Goal: Check status: Check status

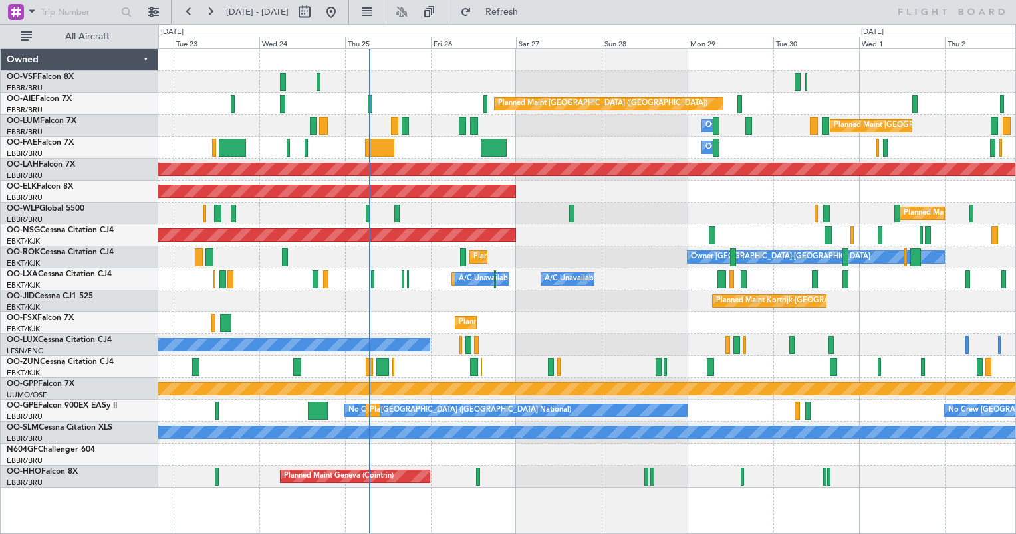
click at [526, 156] on div "Owner Melsbroek Air Base Planned Maint [GEOGRAPHIC_DATA] ([GEOGRAPHIC_DATA])" at bounding box center [586, 148] width 857 height 22
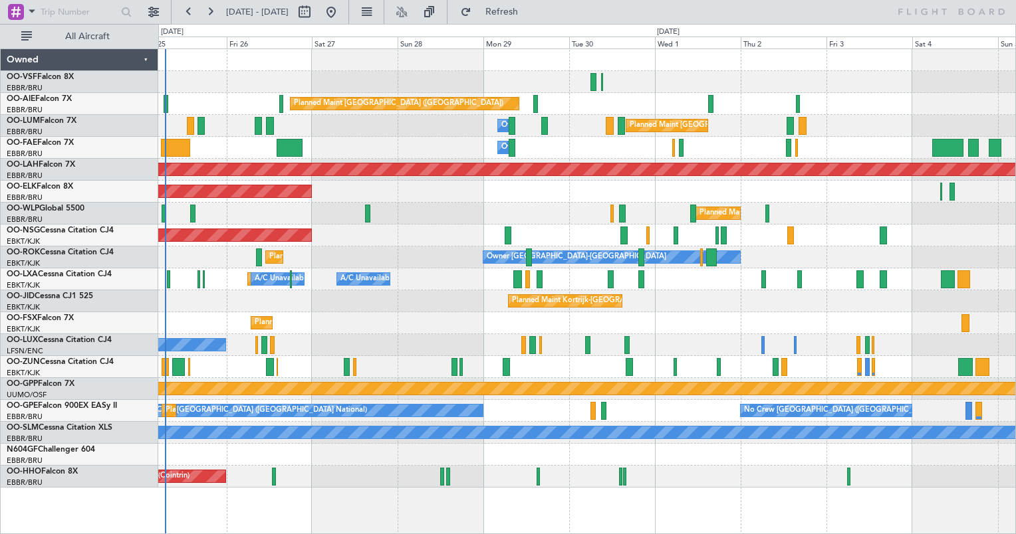
click at [405, 333] on div "Planned Maint [GEOGRAPHIC_DATA] ([GEOGRAPHIC_DATA]) Planned Maint [GEOGRAPHIC_D…" at bounding box center [586, 268] width 857 height 439
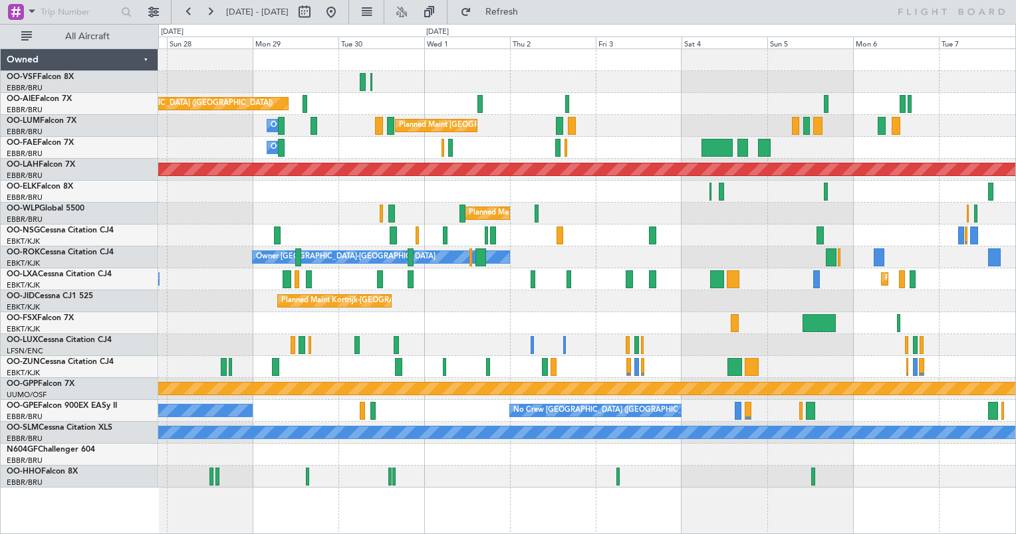
click at [353, 395] on div "Planned Maint [GEOGRAPHIC_DATA] ([GEOGRAPHIC_DATA]) Planned Maint [GEOGRAPHIC_D…" at bounding box center [586, 268] width 857 height 439
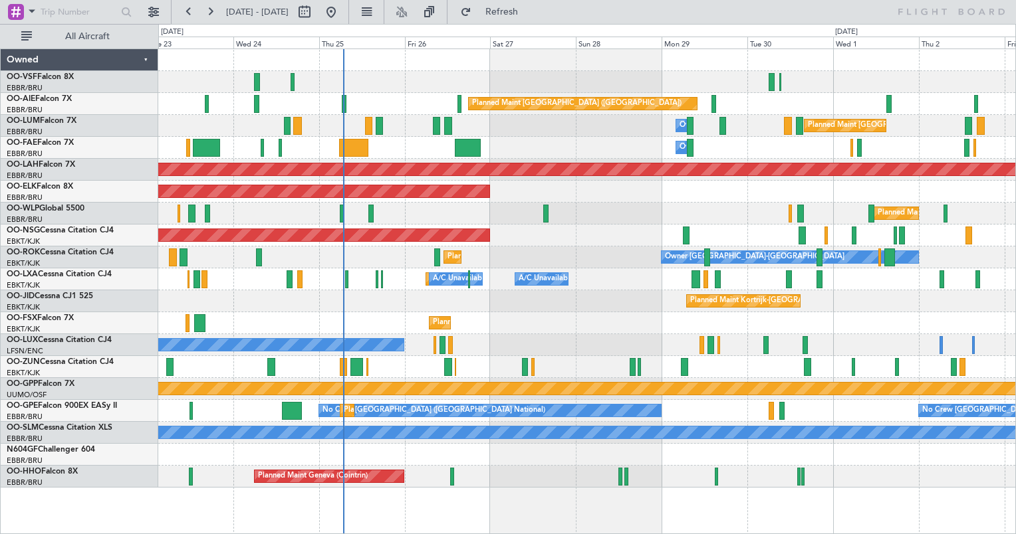
click at [532, 310] on div "Planned Maint London (Farnborough) Planned Maint Brussels (Brussels National) O…" at bounding box center [586, 268] width 857 height 439
